Goal: Information Seeking & Learning: Learn about a topic

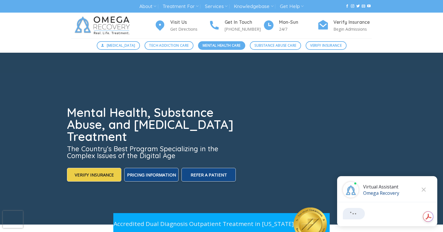
click at [227, 46] on span "Mental Health Care" at bounding box center [222, 45] width 38 height 5
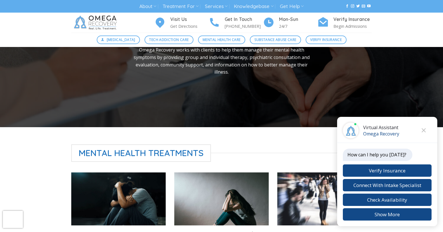
scroll to position [66, 0]
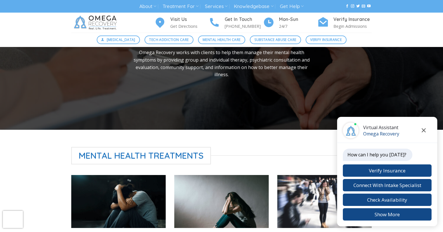
click at [422, 130] on icon "Close chat" at bounding box center [424, 130] width 4 height 4
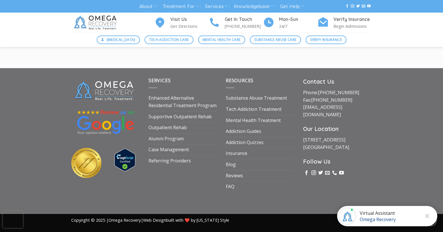
scroll to position [782, 0]
click at [252, 120] on link "Mental Health Treatment" at bounding box center [253, 120] width 55 height 11
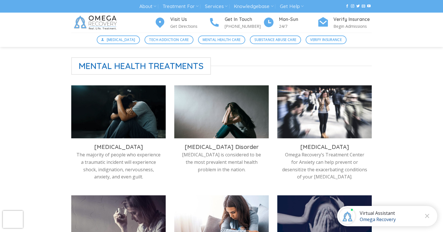
scroll to position [157, 0]
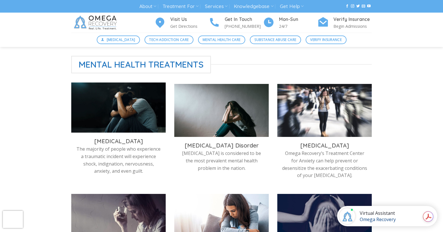
click at [120, 119] on img at bounding box center [118, 108] width 94 height 53
